Goal: Check status: Check status

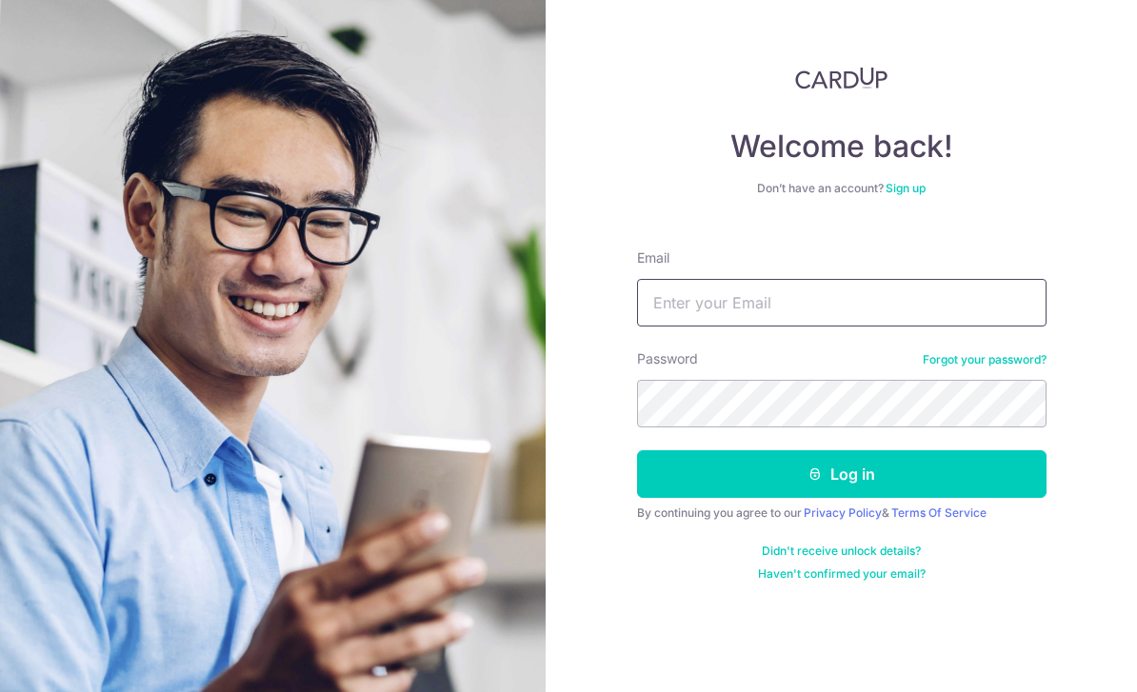
click at [857, 320] on input "Email" at bounding box center [841, 303] width 409 height 48
type input "[EMAIL_ADDRESS][DOMAIN_NAME]"
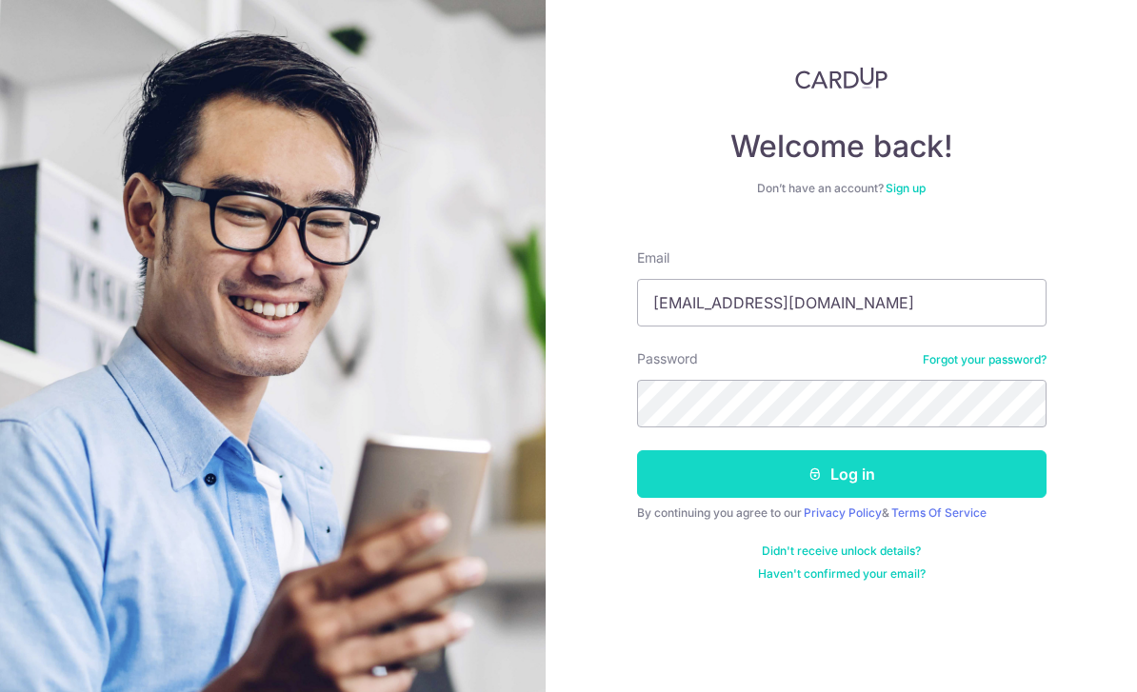
click at [854, 475] on button "Log in" at bounding box center [841, 474] width 409 height 48
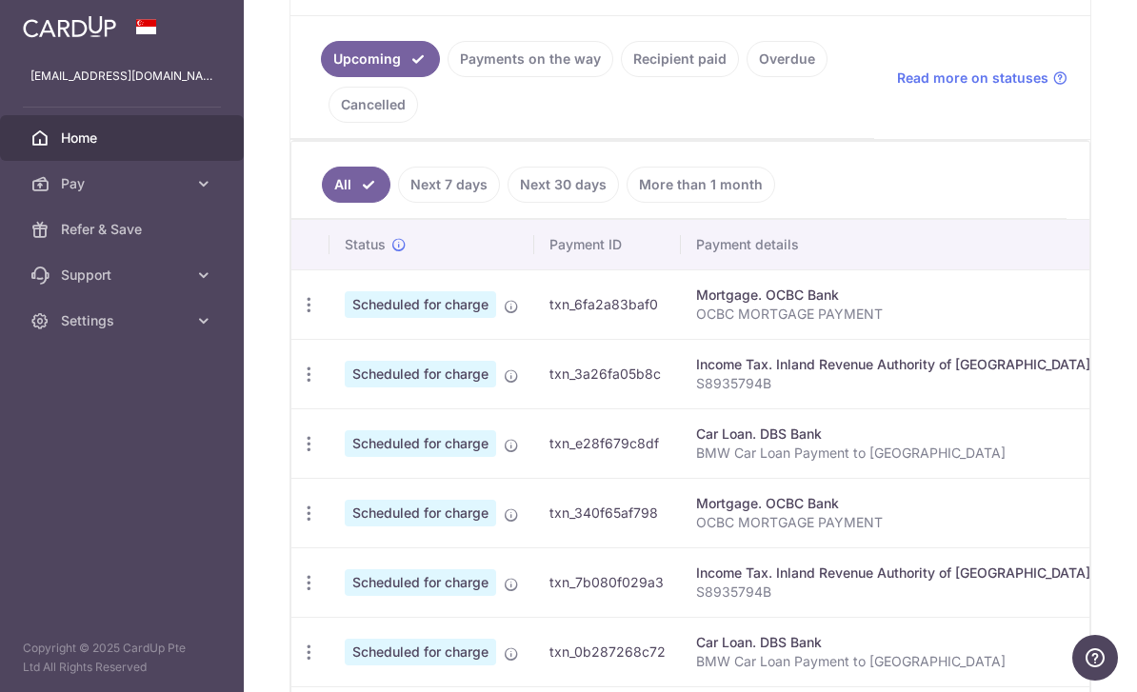
scroll to position [412, 0]
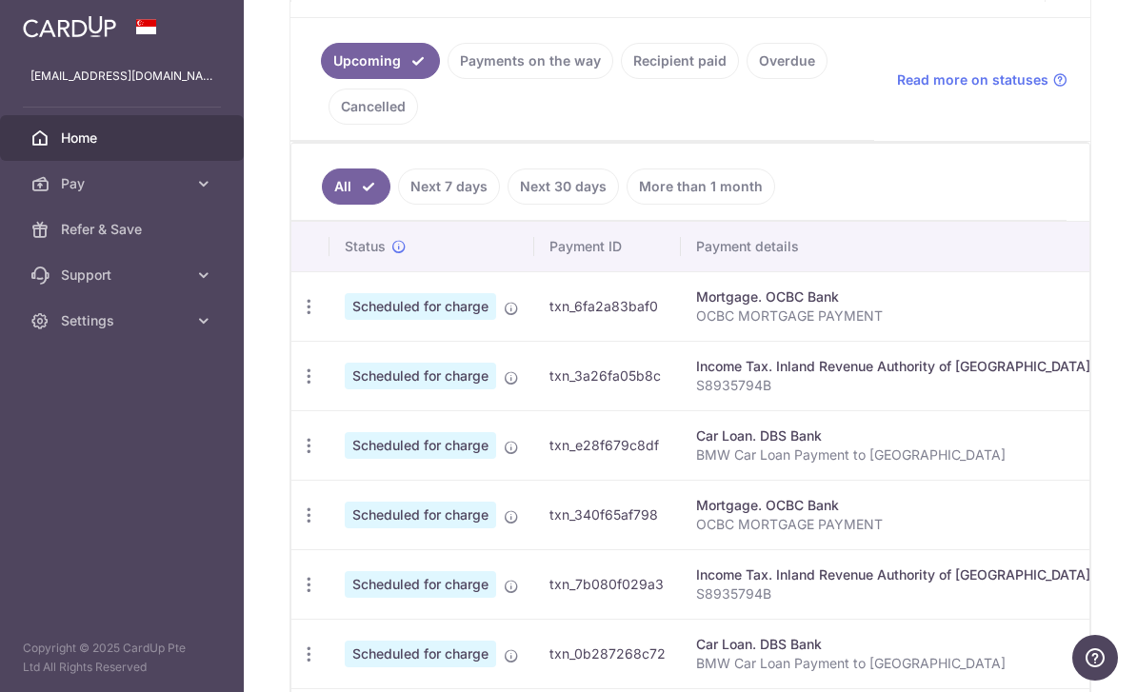
click at [621, 79] on link "Recipient paid" at bounding box center [680, 61] width 118 height 36
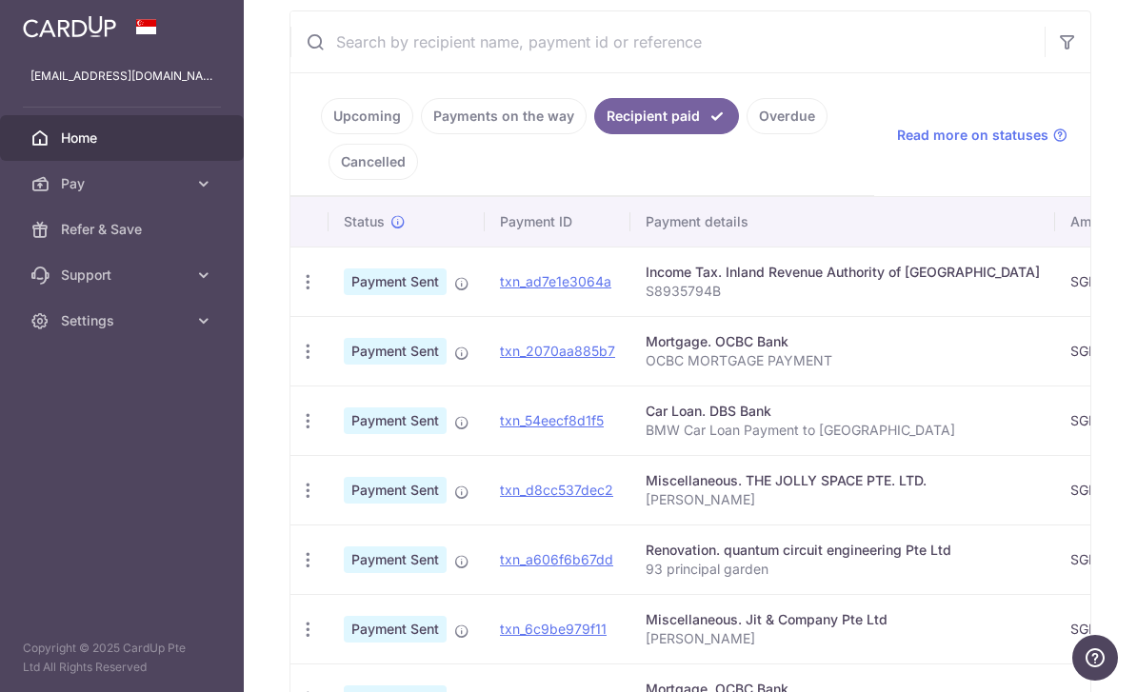
scroll to position [0, 0]
click at [500, 289] on link "txn_ad7e1e3064a" at bounding box center [555, 281] width 111 height 16
click at [321, 134] on link "Upcoming" at bounding box center [367, 116] width 92 height 36
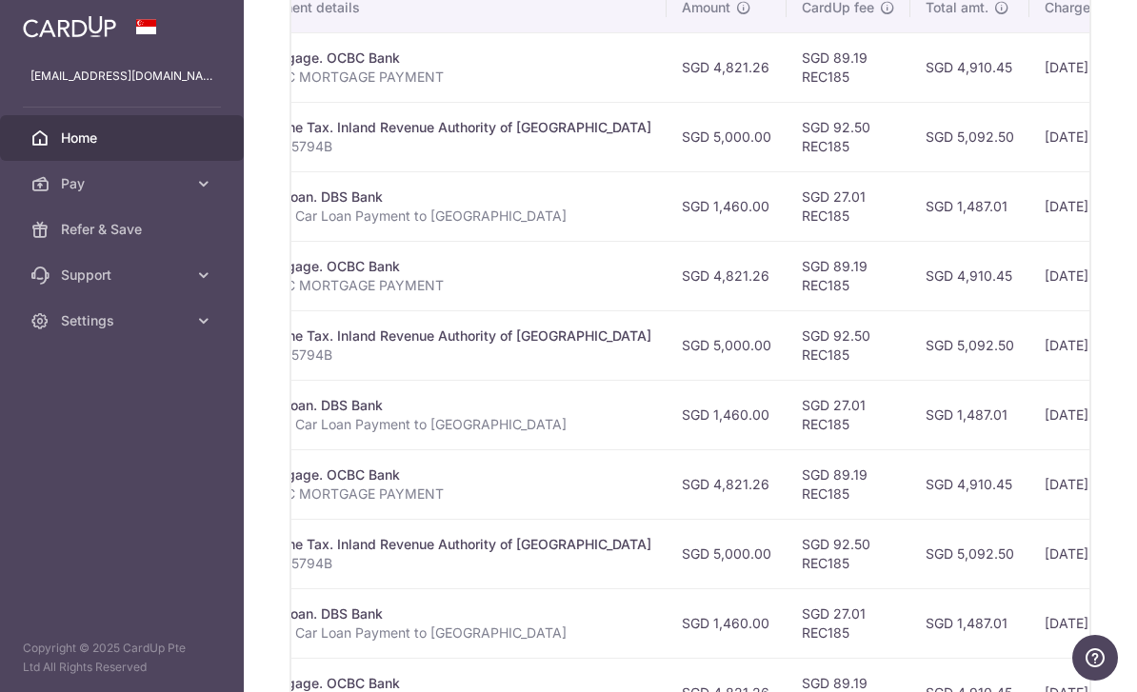
scroll to position [652, 0]
